Goal: Book appointment/travel/reservation

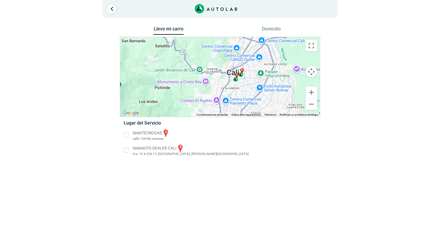
drag, startPoint x: 241, startPoint y: 68, endPoint x: 251, endPoint y: 91, distance: 25.8
click at [251, 91] on div "a b" at bounding box center [220, 77] width 200 height 80
click at [314, 49] on button "Cambiar a la vista en pantalla completa" at bounding box center [311, 45] width 11 height 11
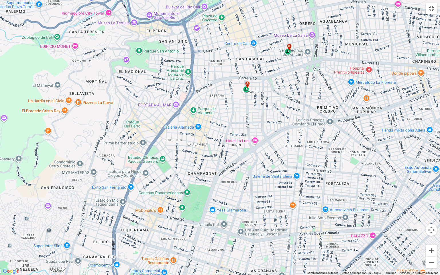
drag, startPoint x: 250, startPoint y: 97, endPoint x: 237, endPoint y: 140, distance: 45.1
click at [237, 140] on div "a b" at bounding box center [220, 137] width 440 height 275
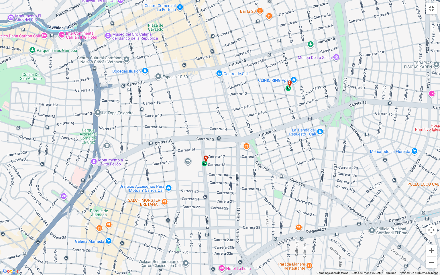
drag, startPoint x: 338, startPoint y: 62, endPoint x: 270, endPoint y: 148, distance: 108.9
click at [270, 148] on div "a b" at bounding box center [220, 137] width 440 height 275
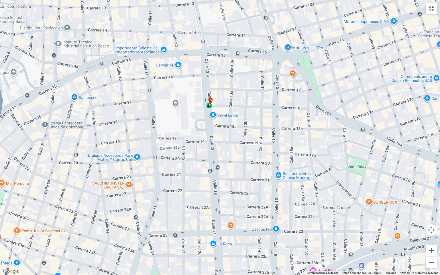
drag, startPoint x: 204, startPoint y: 163, endPoint x: 207, endPoint y: 120, distance: 42.5
click at [207, 120] on div "a b" at bounding box center [220, 137] width 440 height 275
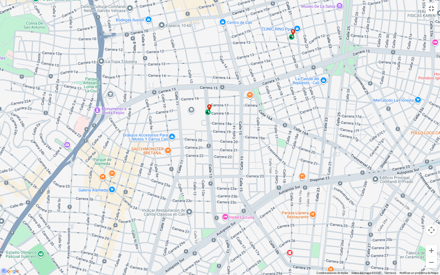
click at [431, 9] on button "Cambiar a la vista en pantalla completa" at bounding box center [431, 8] width 11 height 11
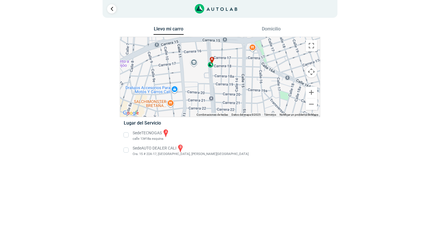
drag, startPoint x: 237, startPoint y: 83, endPoint x: 239, endPoint y: 97, distance: 13.4
click at [239, 97] on div "a b" at bounding box center [220, 77] width 200 height 80
click at [280, 31] on button "Domicilio" at bounding box center [271, 30] width 30 height 8
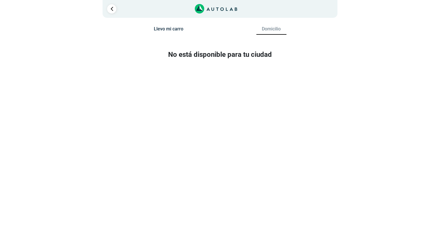
click at [172, 30] on button "Llevo mi carro" at bounding box center [169, 30] width 30 height 8
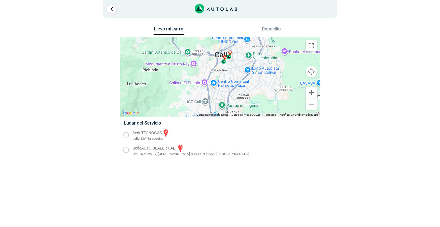
drag, startPoint x: 225, startPoint y: 60, endPoint x: 223, endPoint y: 66, distance: 6.1
click at [223, 66] on div "a b" at bounding box center [220, 77] width 200 height 80
click at [127, 134] on li "Sede TECNOGAS a [GEOGRAPHIC_DATA] esquina" at bounding box center [219, 134] width 201 height 13
